Goal: Use online tool/utility: Utilize a website feature to perform a specific function

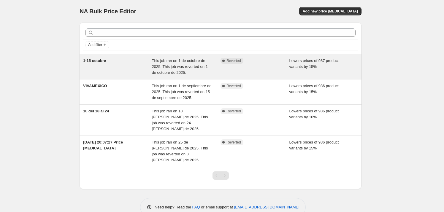
click at [273, 62] on div "Complete Reverted" at bounding box center [251, 61] width 60 height 6
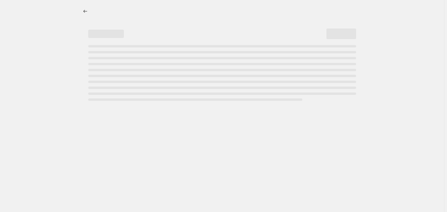
select select "percentage"
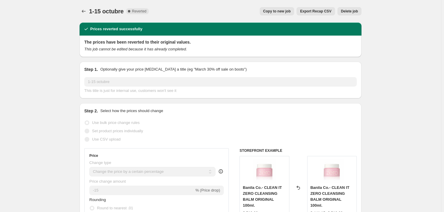
click at [290, 12] on span "Copy to new job" at bounding box center [277, 11] width 28 height 5
select select "percentage"
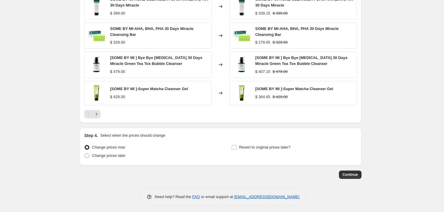
scroll to position [388, 0]
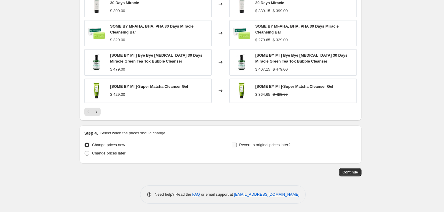
click at [237, 146] on input "Revert to original prices later?" at bounding box center [234, 145] width 5 height 5
checkbox input "true"
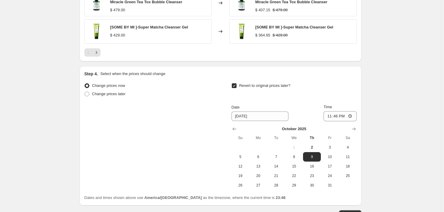
scroll to position [490, 0]
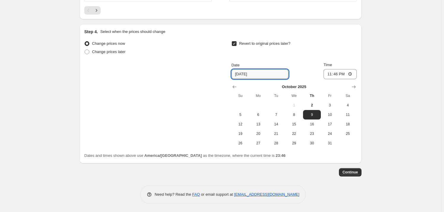
click at [265, 77] on input "10/9/2025" at bounding box center [260, 74] width 57 height 10
click at [294, 126] on span "15" at bounding box center [294, 124] width 13 height 5
type input "[DATE]"
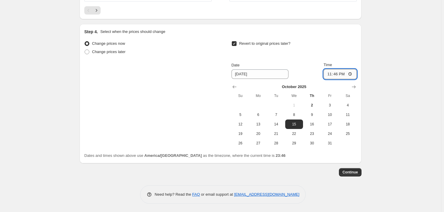
click at [352, 74] on input "23:46" at bounding box center [340, 74] width 33 height 10
type input "23:59"
click at [345, 36] on div "Step 4. Select when the prices should change Change prices now Change prices la…" at bounding box center [220, 94] width 273 height 130
click at [355, 173] on span "Continue" at bounding box center [350, 172] width 15 height 5
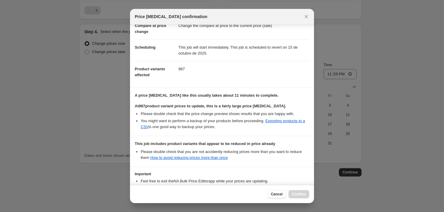
scroll to position [76, 0]
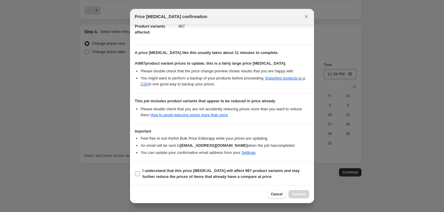
click at [139, 172] on input "I understand that this price change job will affect 987 product variants and ma…" at bounding box center [137, 174] width 5 height 5
checkbox input "true"
click at [297, 193] on span "Confirm" at bounding box center [299, 194] width 14 height 5
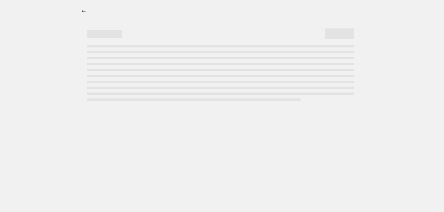
select select "percentage"
